Goal: Information Seeking & Learning: Learn about a topic

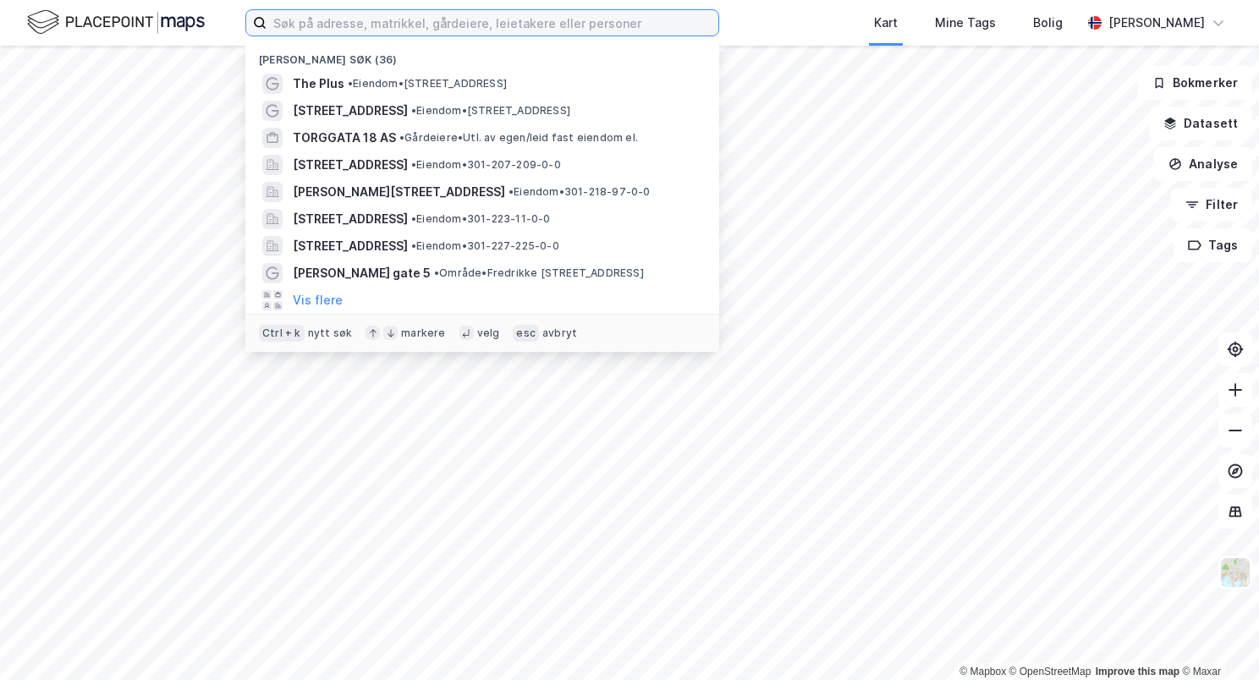
click at [552, 34] on input at bounding box center [493, 22] width 452 height 25
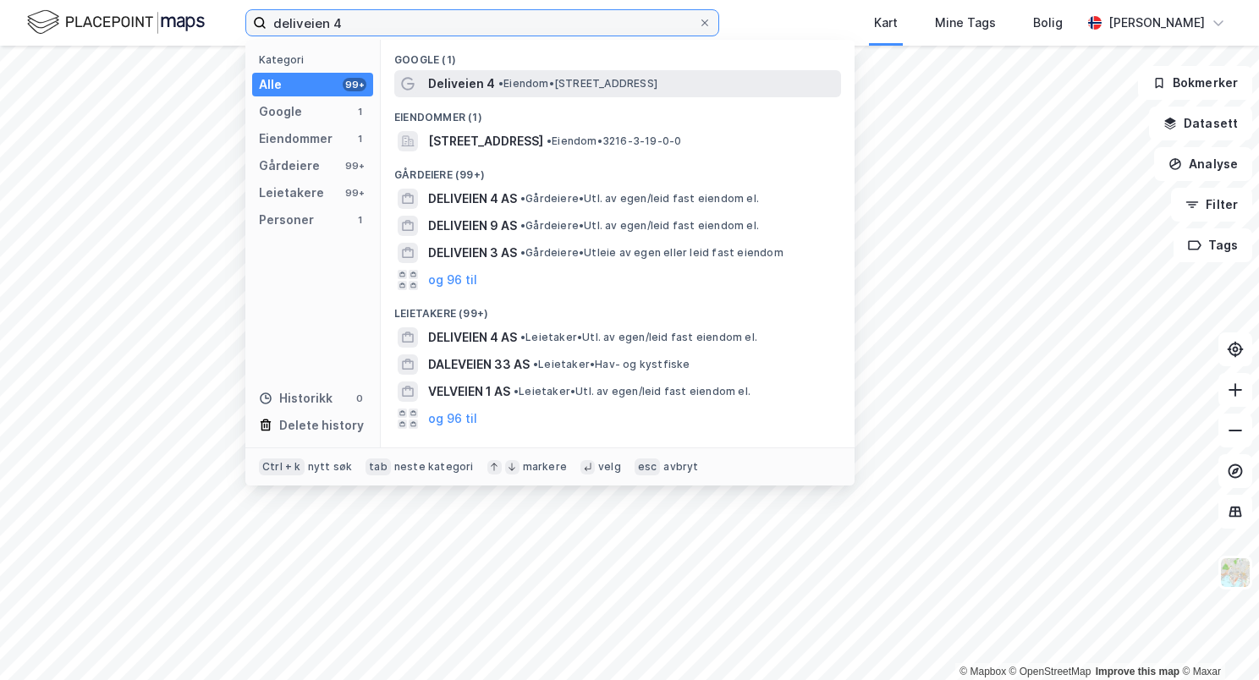
type input "deliveien 4"
click at [567, 84] on span "• Eiendom • [STREET_ADDRESS]" at bounding box center [577, 84] width 159 height 14
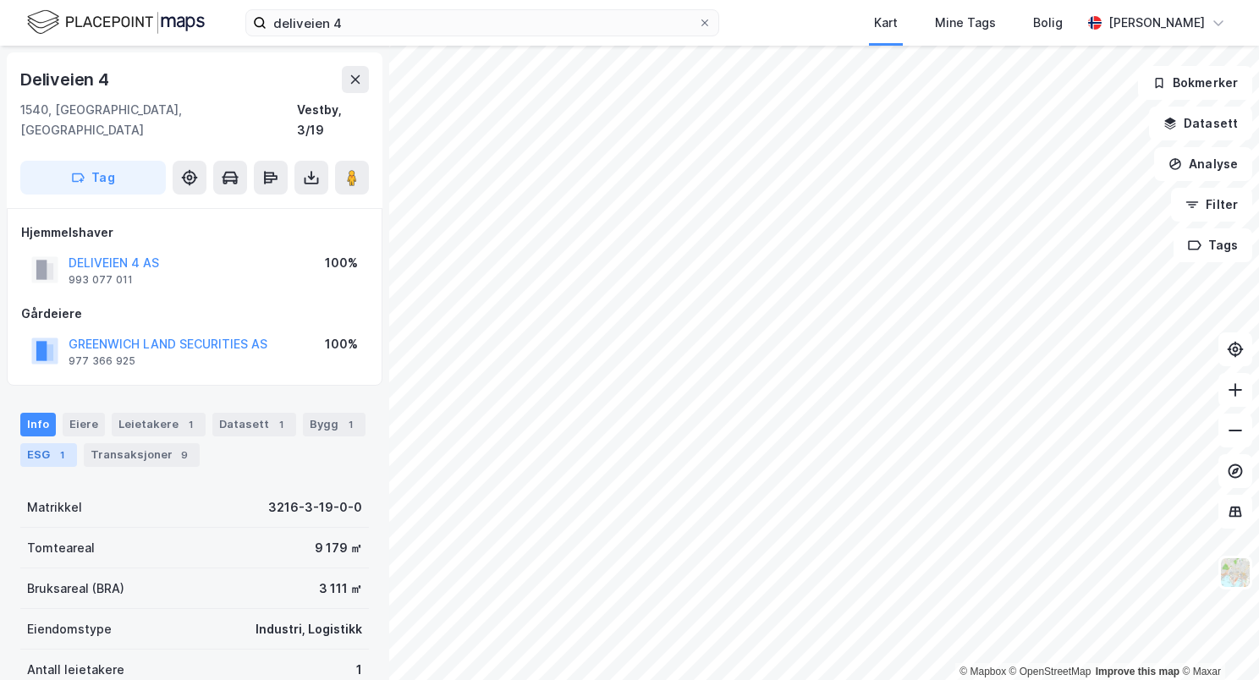
click at [50, 443] on div "ESG 1" at bounding box center [48, 455] width 57 height 24
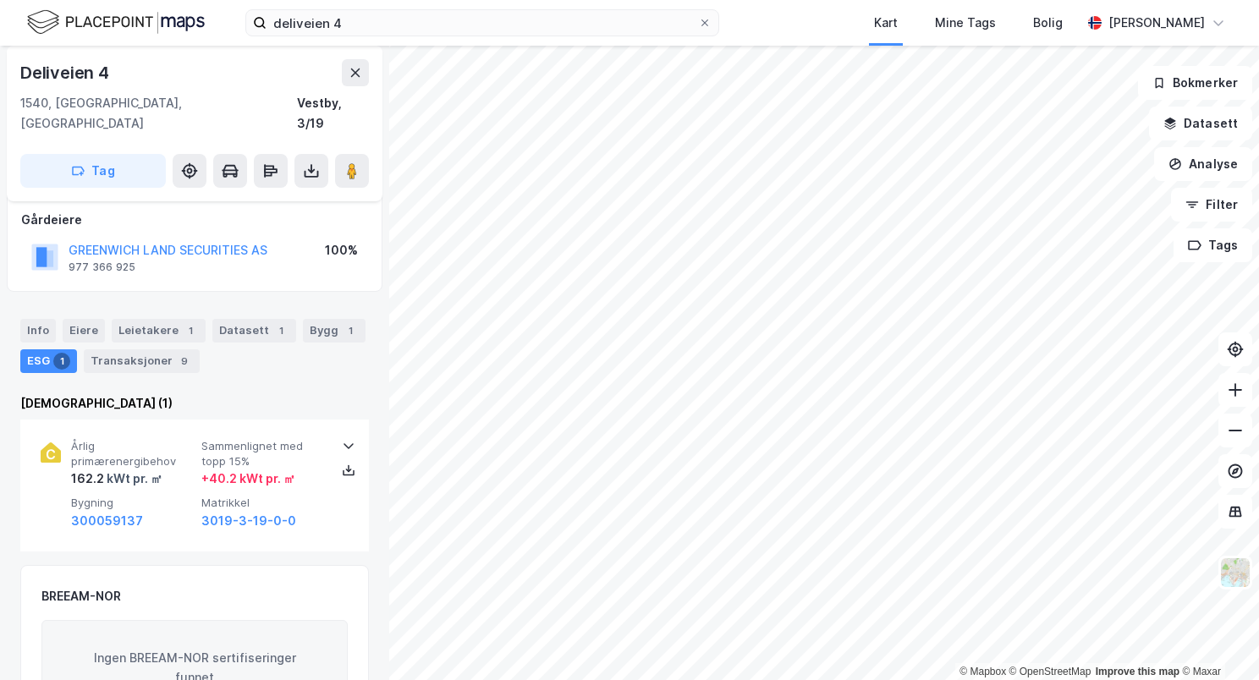
scroll to position [92, 0]
click at [342, 324] on div "1" at bounding box center [350, 332] width 17 height 17
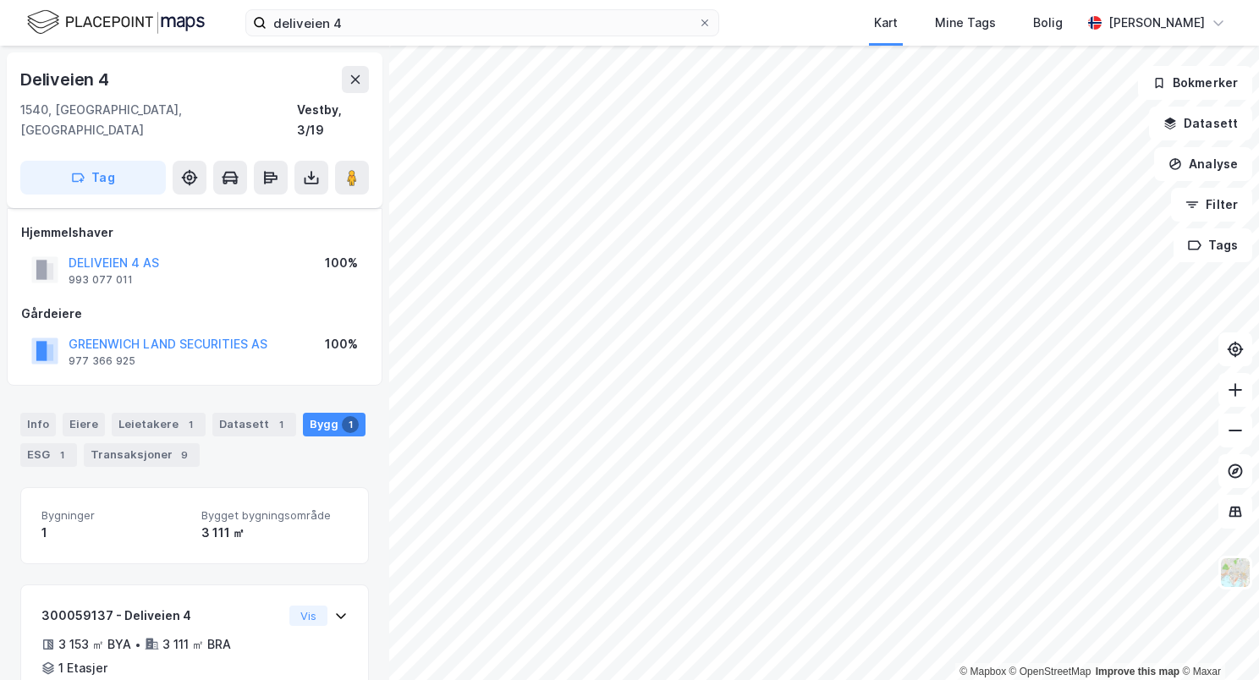
scroll to position [71, 0]
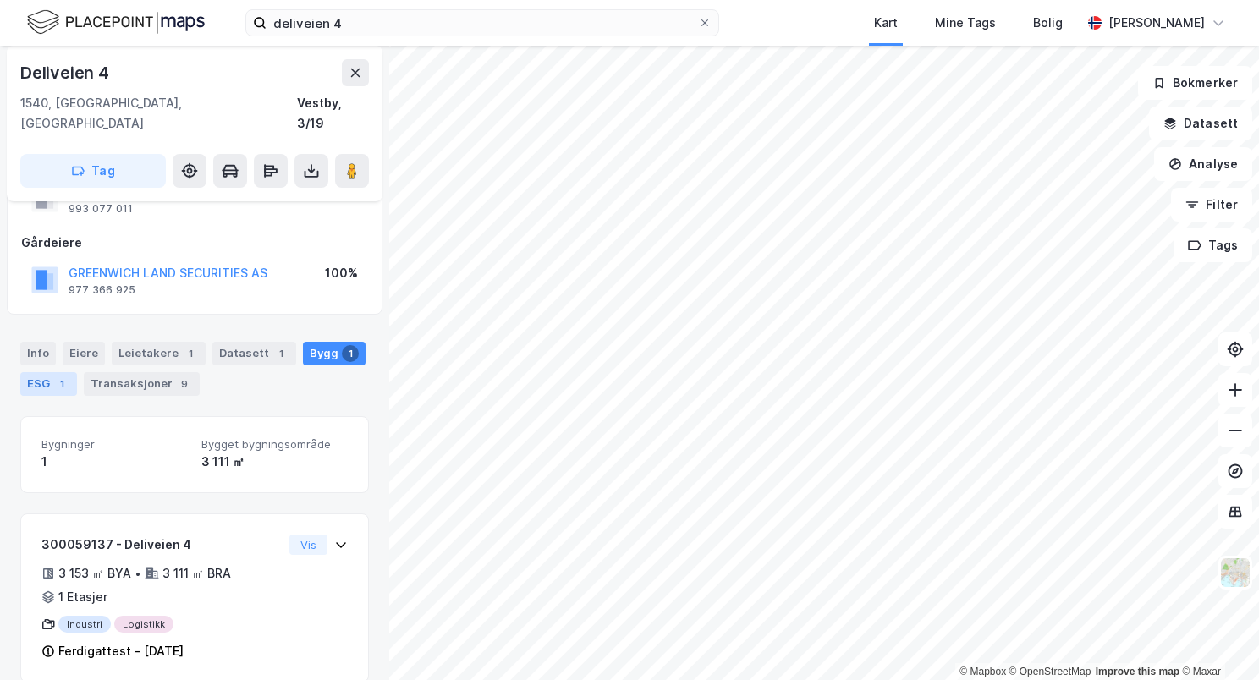
click at [58, 376] on div "1" at bounding box center [61, 384] width 17 height 17
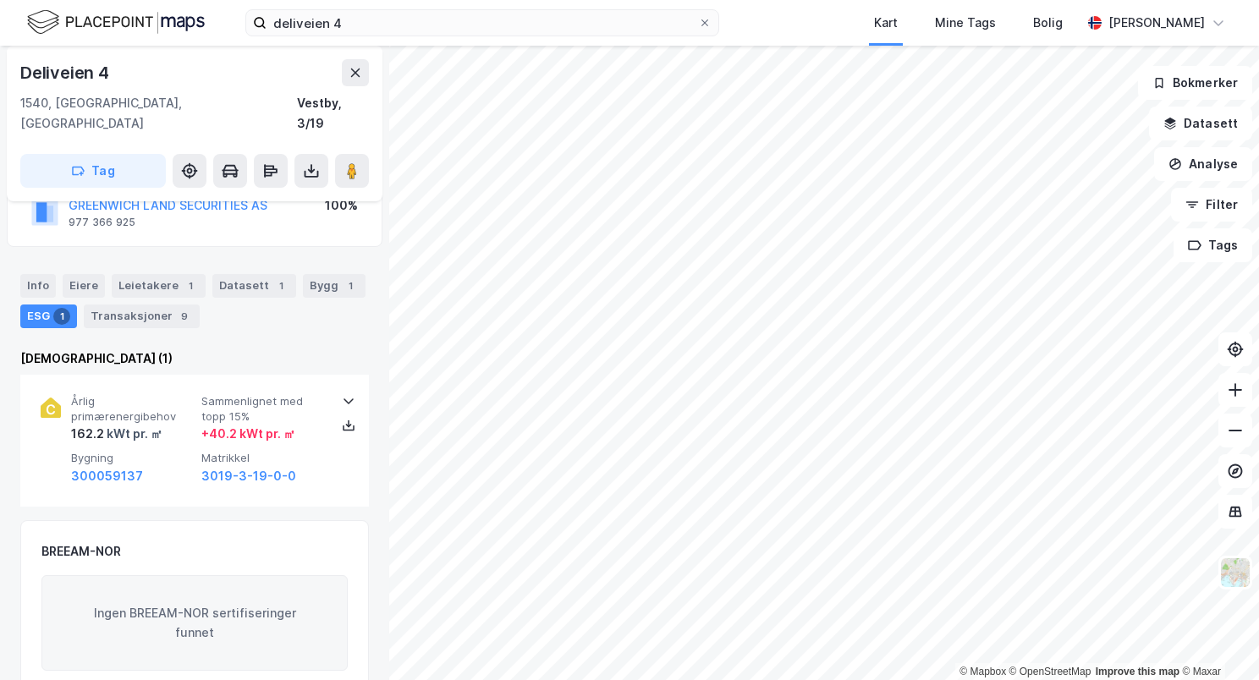
scroll to position [139, 0]
click at [182, 278] on div "1" at bounding box center [190, 286] width 17 height 17
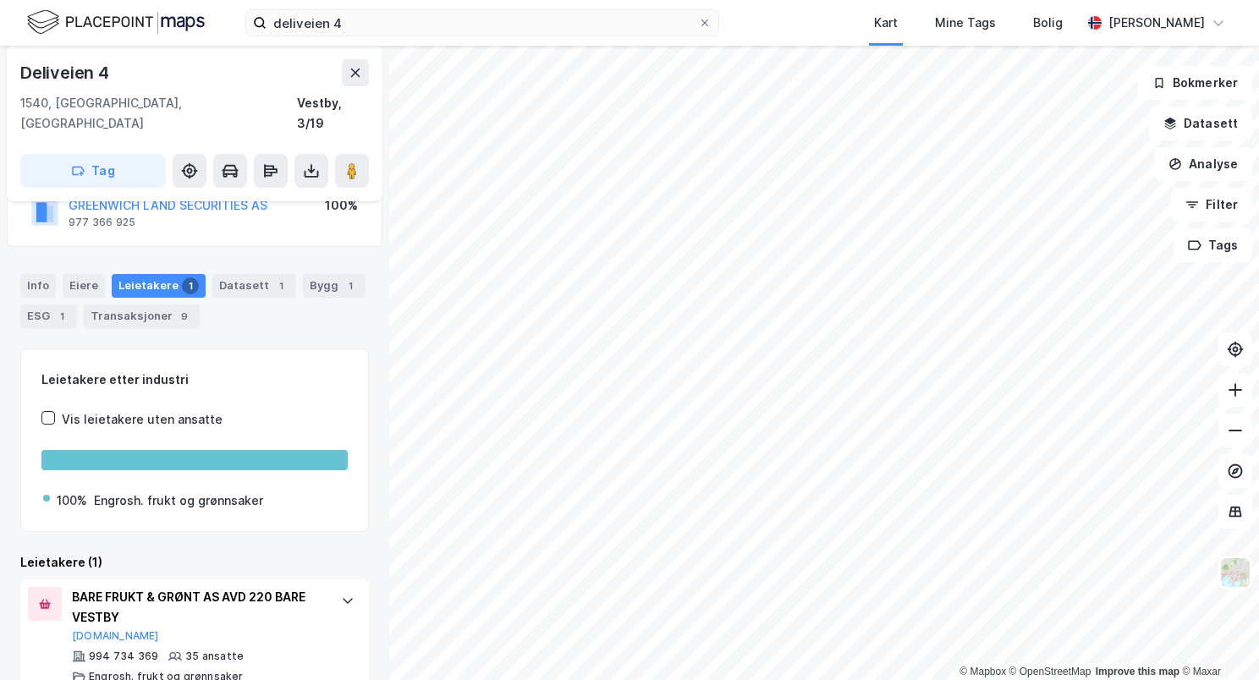
scroll to position [148, 0]
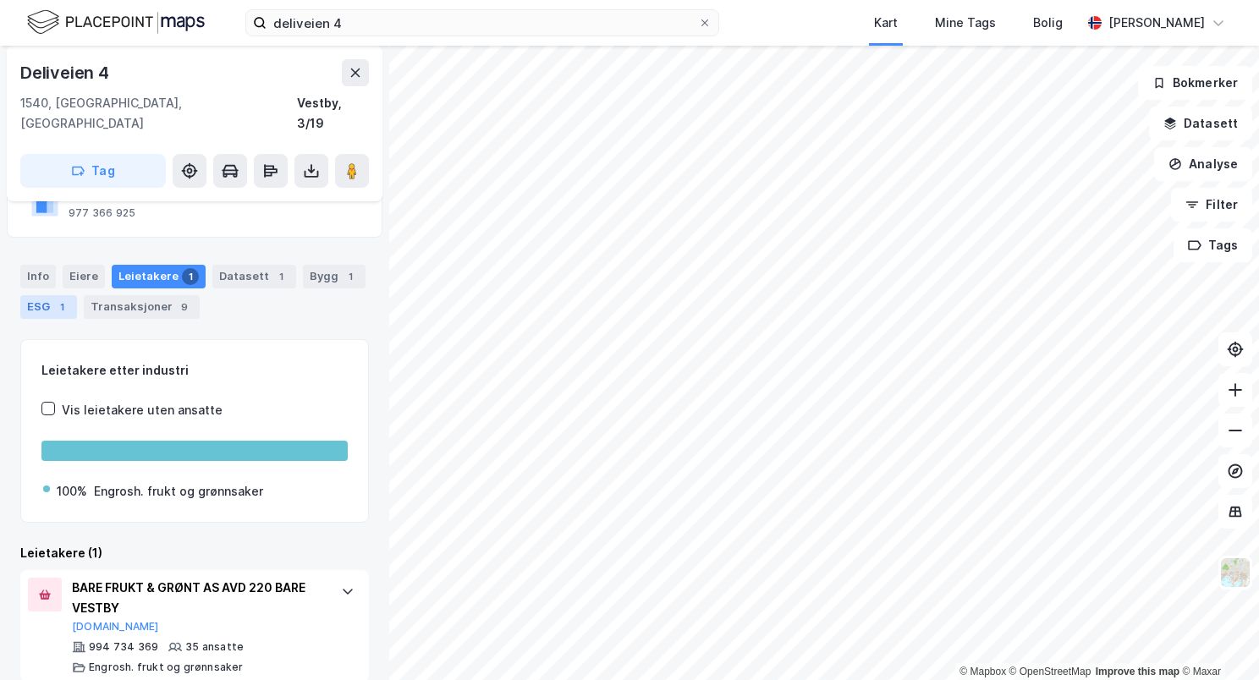
click at [32, 295] on div "ESG 1" at bounding box center [48, 307] width 57 height 24
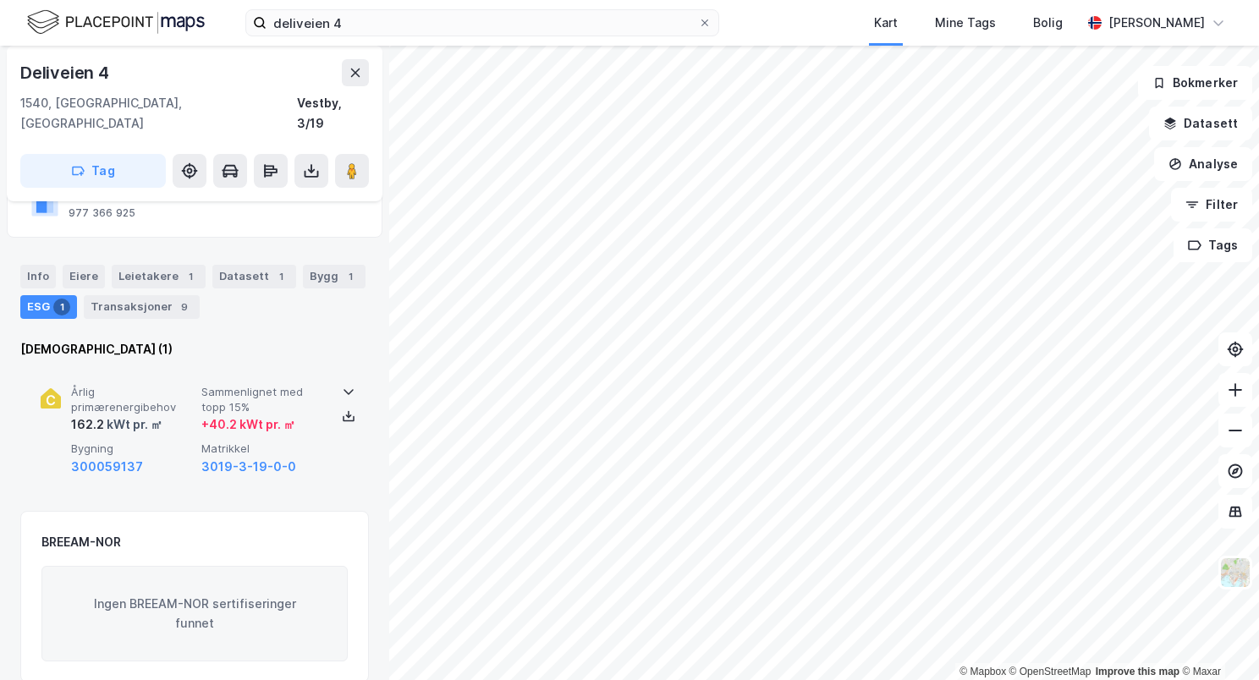
scroll to position [203, 0]
